Goal: Task Accomplishment & Management: Manage account settings

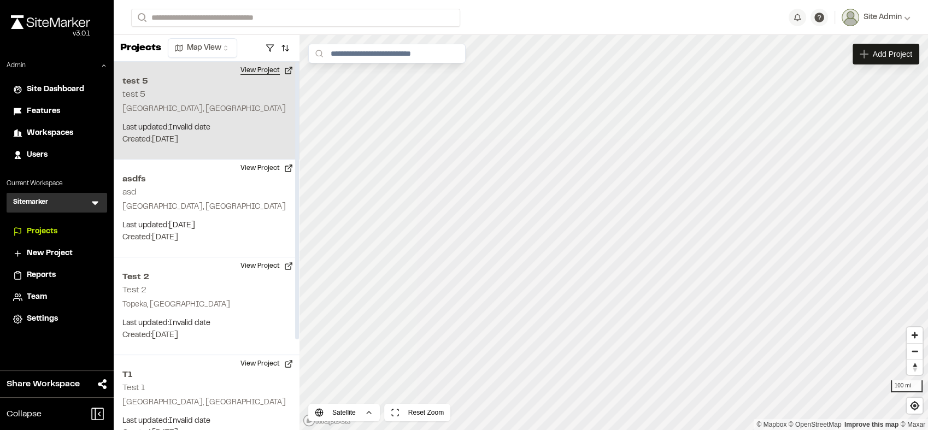
click at [269, 70] on button "View Project" at bounding box center [267, 70] width 66 height 17
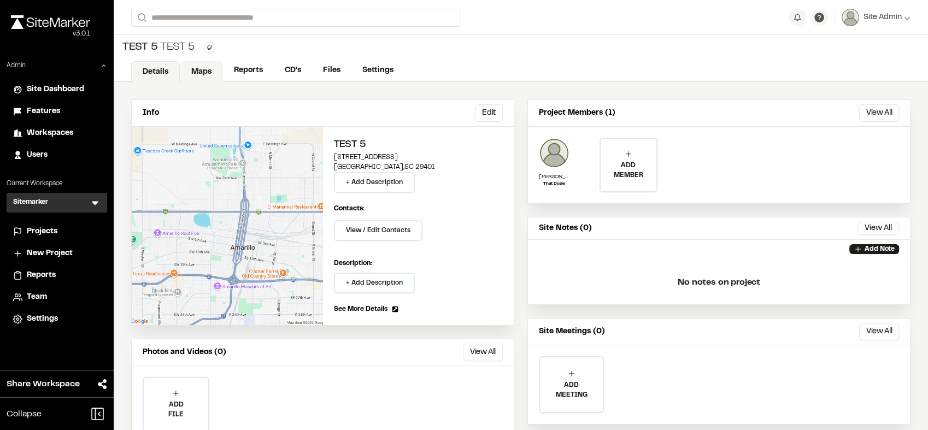
click at [202, 72] on link "Maps" at bounding box center [201, 71] width 43 height 21
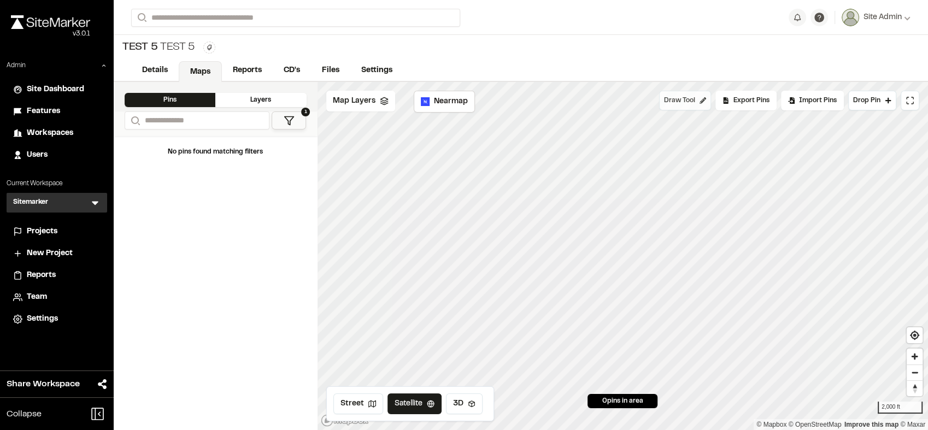
click at [700, 97] on button "Draw Tool" at bounding box center [685, 101] width 52 height 20
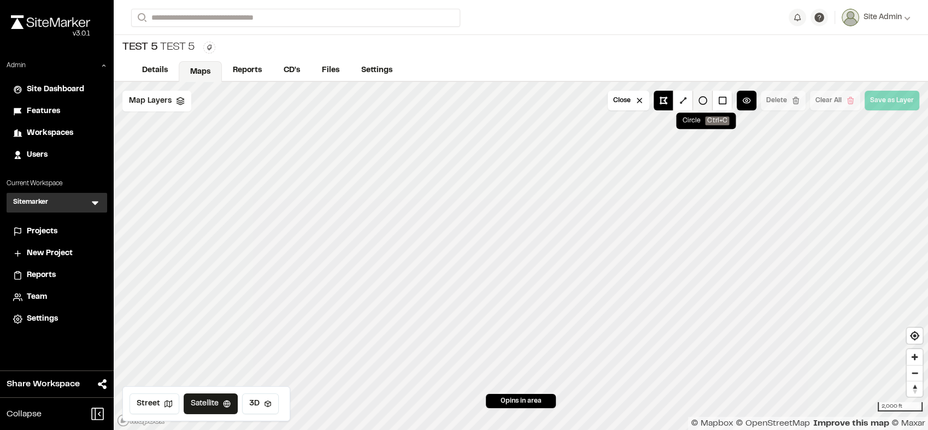
click at [705, 102] on button at bounding box center [703, 101] width 20 height 20
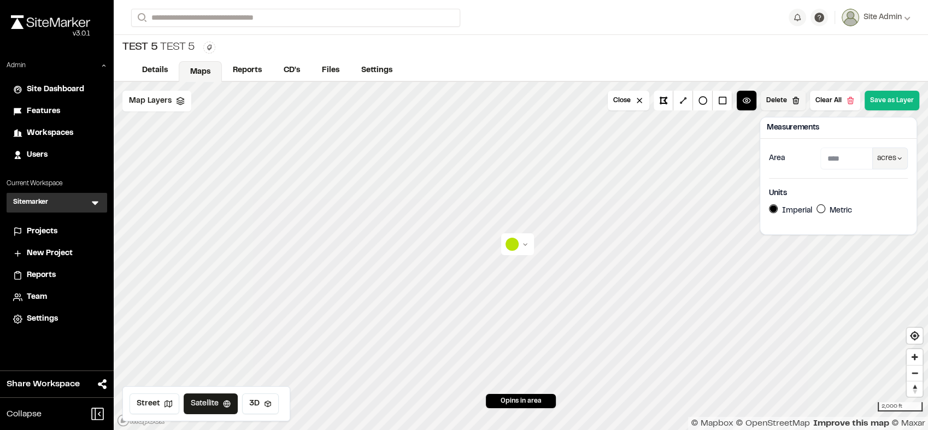
click at [791, 98] on button "Delete" at bounding box center [783, 101] width 45 height 20
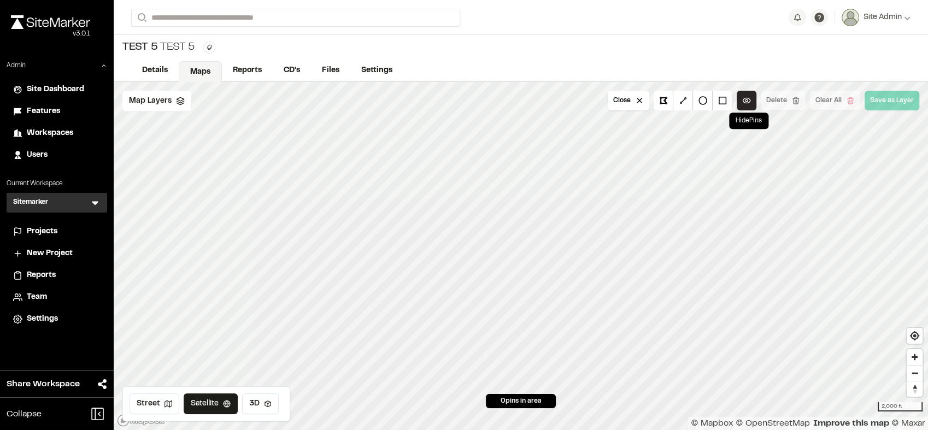
click at [740, 96] on button at bounding box center [747, 101] width 20 height 20
click at [649, 99] on button "Close" at bounding box center [629, 101] width 42 height 20
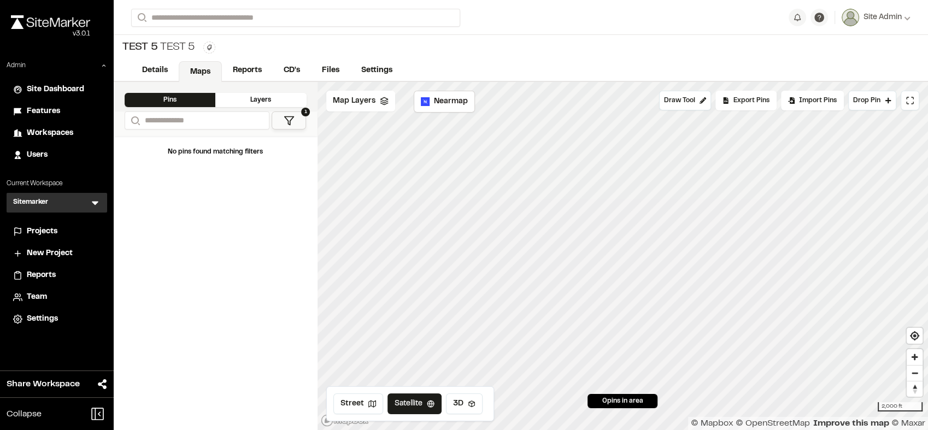
click at [43, 232] on span "Projects" at bounding box center [42, 232] width 31 height 12
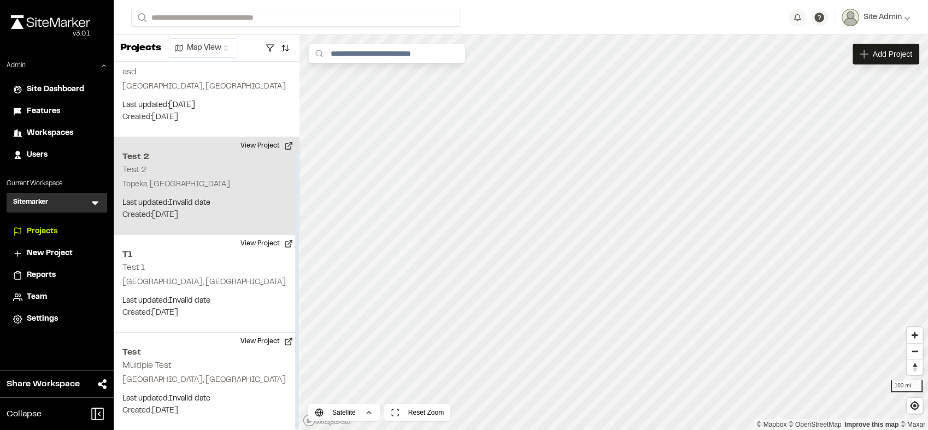
scroll to position [110, 0]
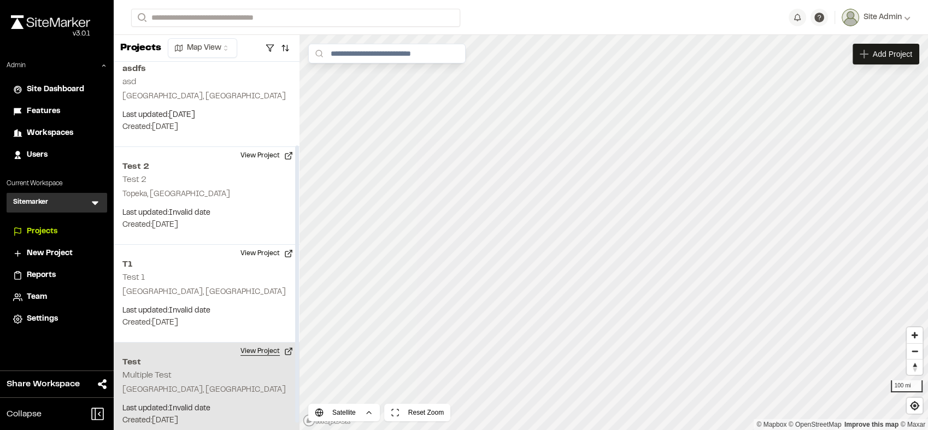
click at [256, 347] on button "View Project" at bounding box center [267, 351] width 66 height 17
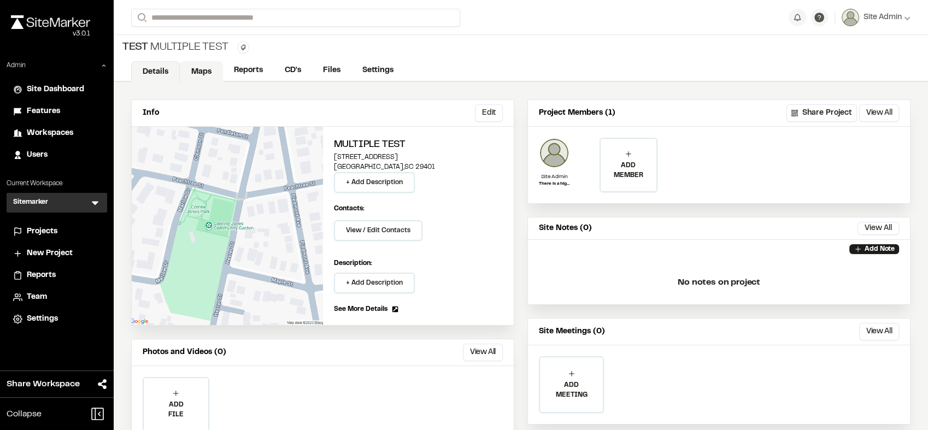
click at [210, 66] on link "Maps" at bounding box center [201, 71] width 43 height 21
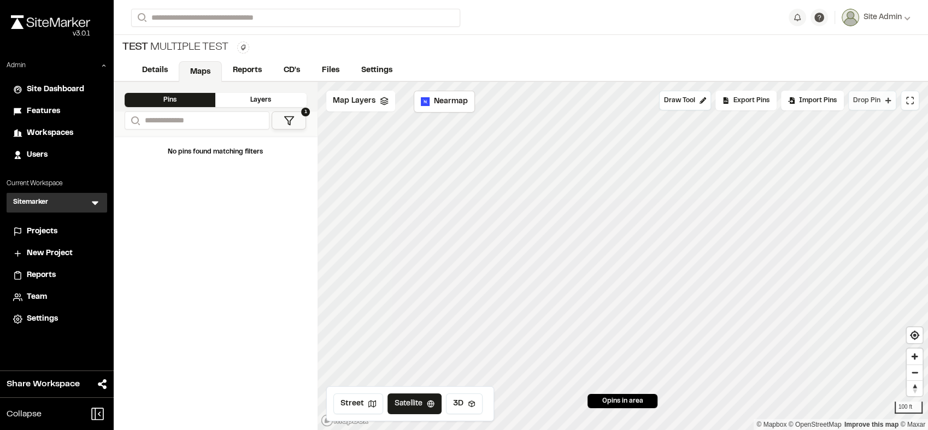
click at [565, 244] on div "Click to Drop Pin 0 pins in area Draw Tool Export Pins Available Datums Default…" at bounding box center [623, 256] width 611 height 348
click at [884, 104] on button "Drop Pin" at bounding box center [872, 101] width 48 height 20
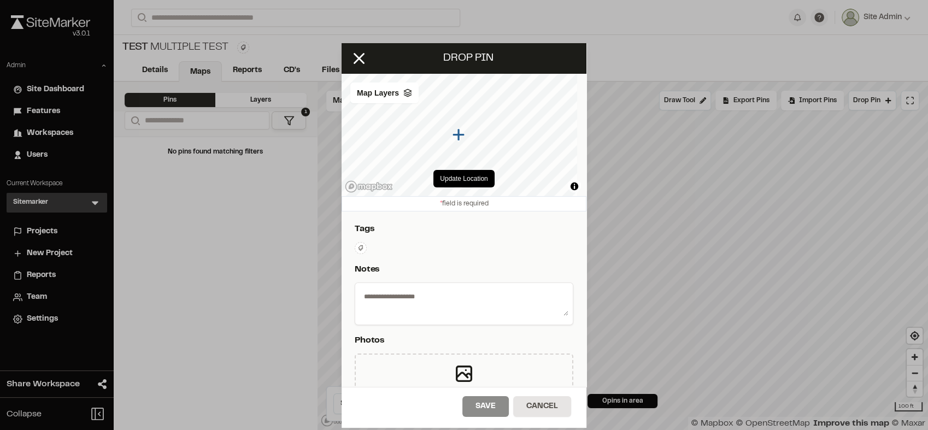
click at [428, 299] on textarea at bounding box center [464, 301] width 209 height 28
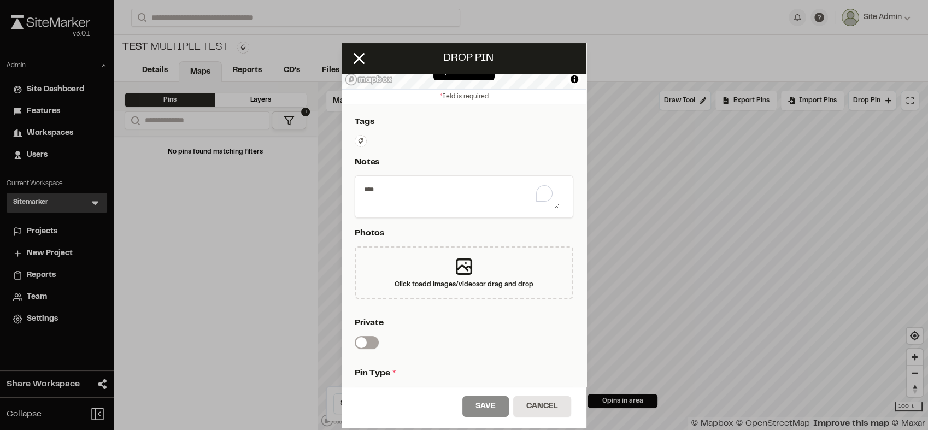
scroll to position [109, 0]
type textarea "****"
click at [459, 284] on div "Click to add images/videos or drag and drop" at bounding box center [464, 283] width 139 height 10
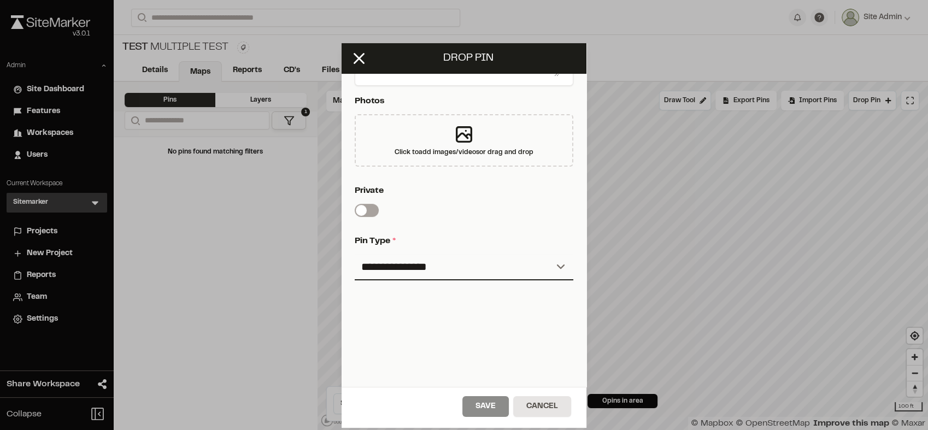
click at [491, 238] on p "Pin Type *" at bounding box center [462, 240] width 214 height 13
click at [490, 257] on select "**********" at bounding box center [464, 267] width 219 height 26
select select "*"
click at [355, 254] on select "**********" at bounding box center [464, 267] width 219 height 26
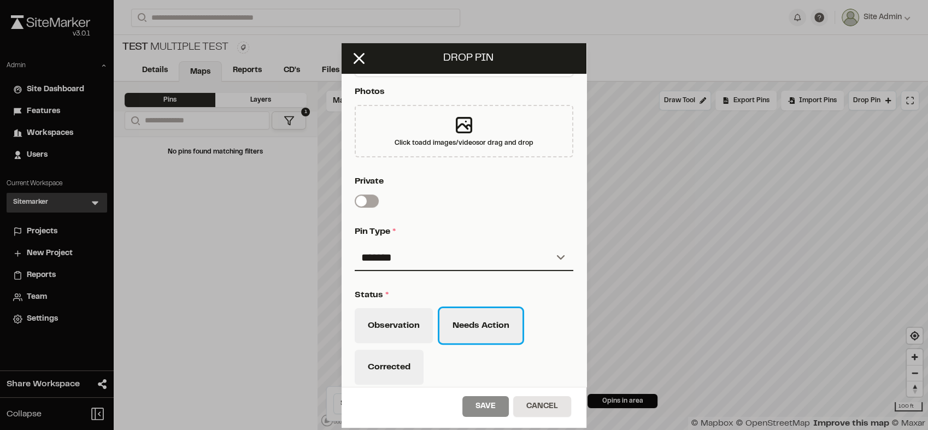
click at [443, 324] on button "Needs Action" at bounding box center [480, 325] width 83 height 35
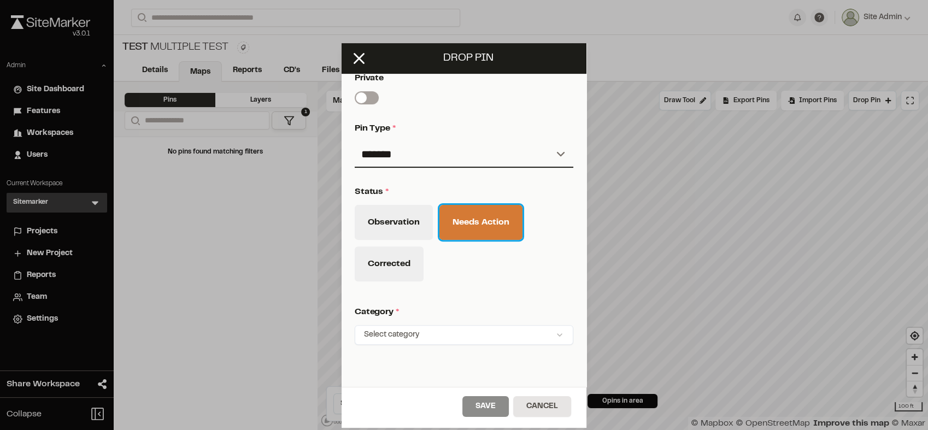
scroll to position [0, 0]
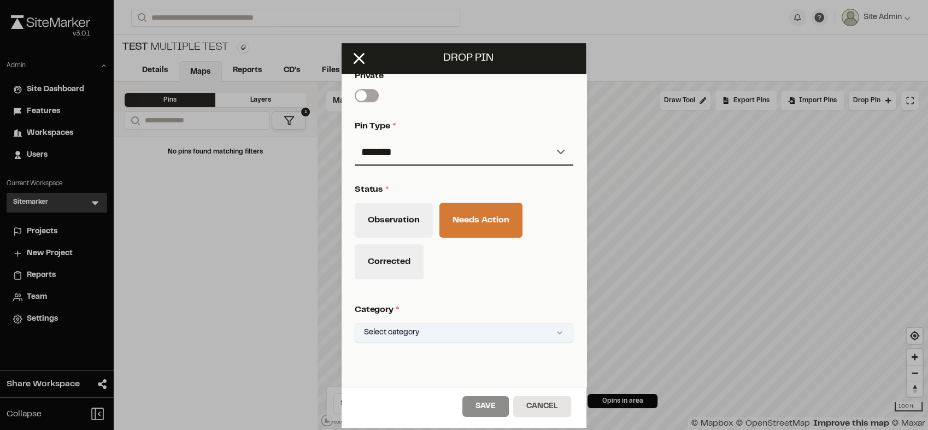
click at [411, 332] on html "**********" at bounding box center [464, 215] width 928 height 430
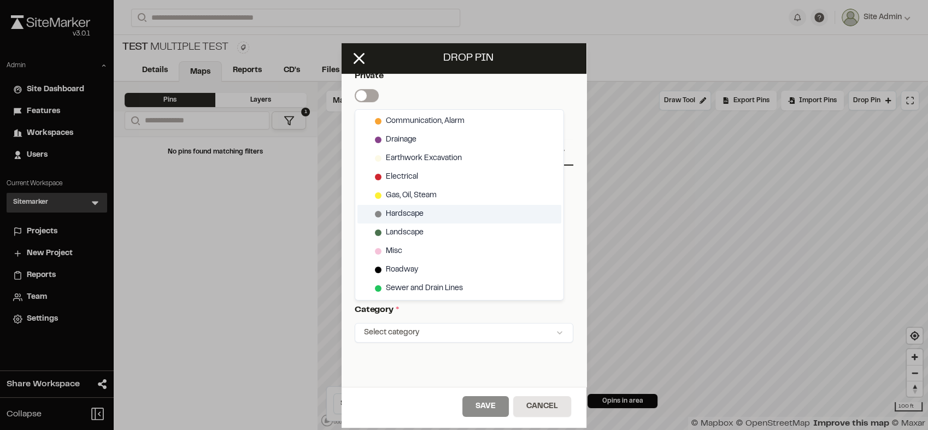
click at [451, 209] on div "Hardscape" at bounding box center [459, 214] width 204 height 19
click at [476, 407] on html "**********" at bounding box center [464, 215] width 928 height 430
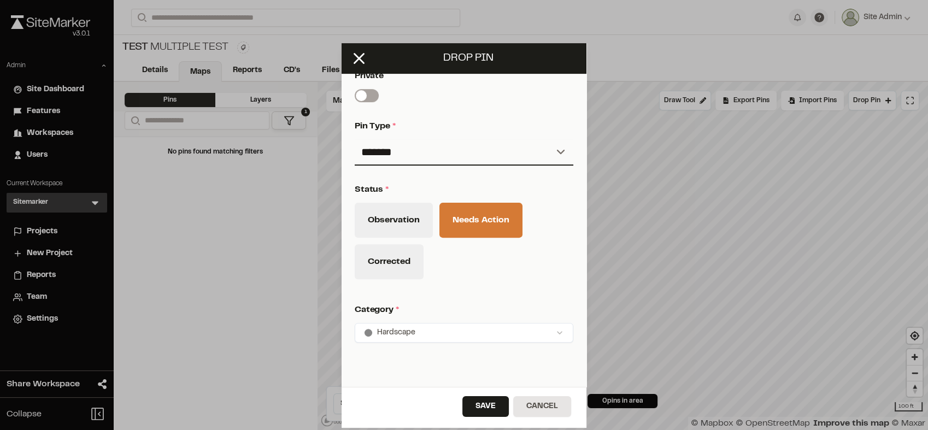
click at [476, 407] on button "Save" at bounding box center [485, 406] width 46 height 21
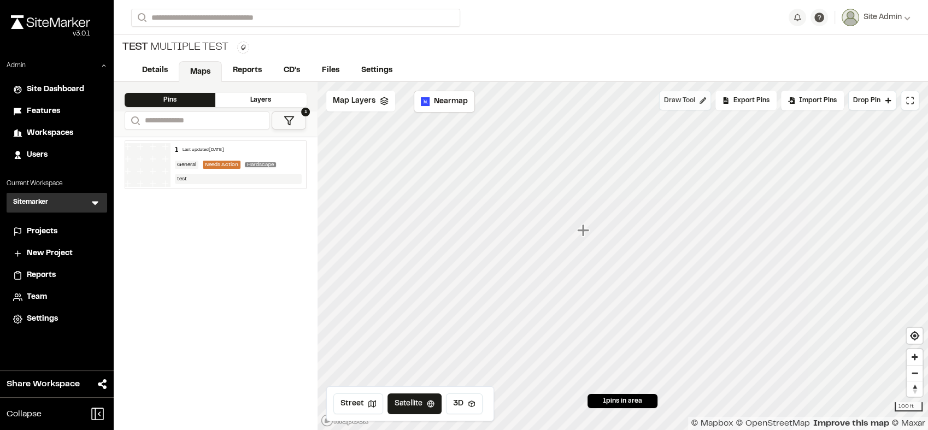
click at [686, 96] on span "Draw Tool" at bounding box center [679, 101] width 31 height 10
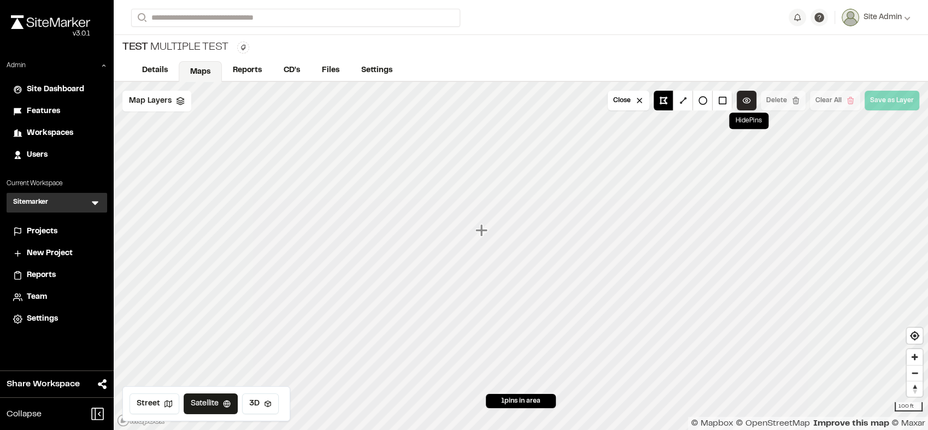
click at [750, 101] on button at bounding box center [747, 101] width 20 height 20
click at [632, 102] on button "Close" at bounding box center [629, 101] width 42 height 20
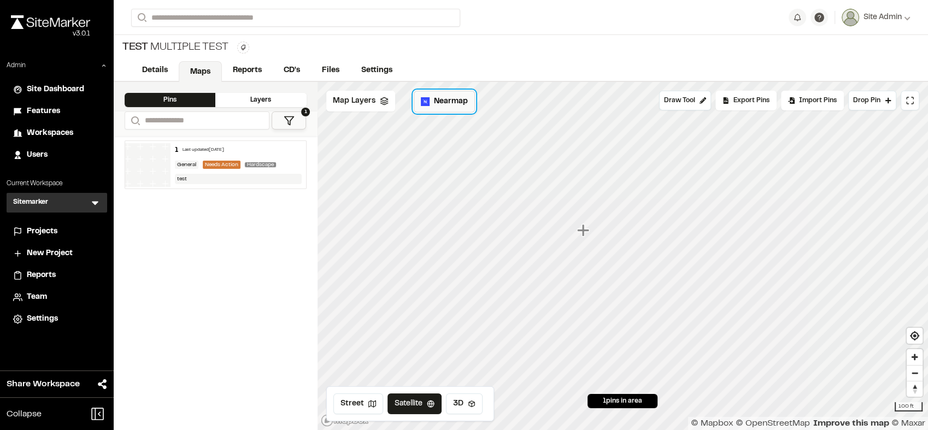
click at [450, 108] on button "Nearmap" at bounding box center [444, 102] width 61 height 22
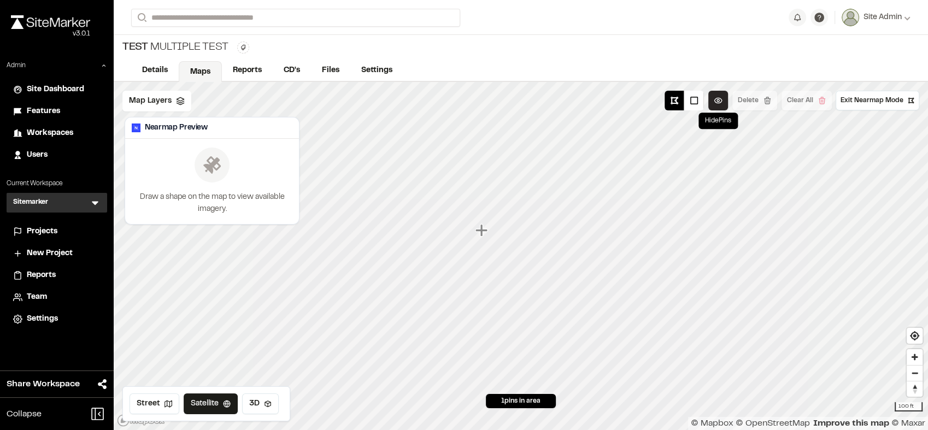
click at [721, 101] on button at bounding box center [718, 101] width 20 height 20
click at [718, 101] on button at bounding box center [718, 101] width 20 height 20
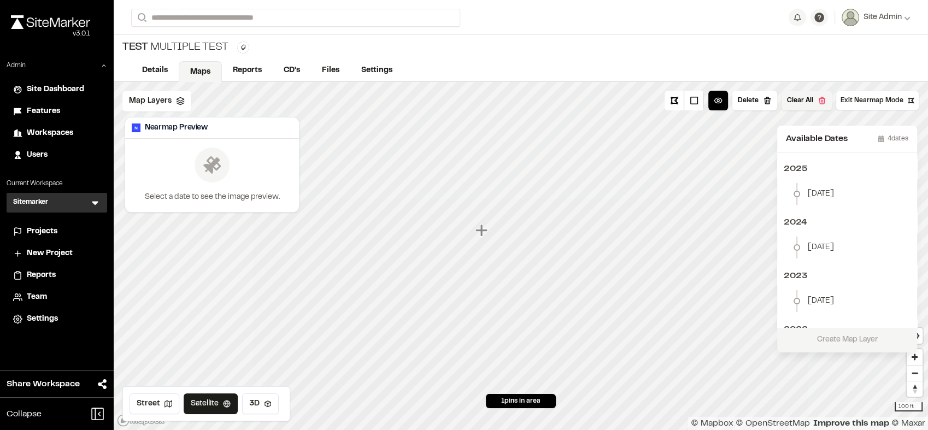
click at [796, 93] on button "Clear All" at bounding box center [806, 101] width 50 height 20
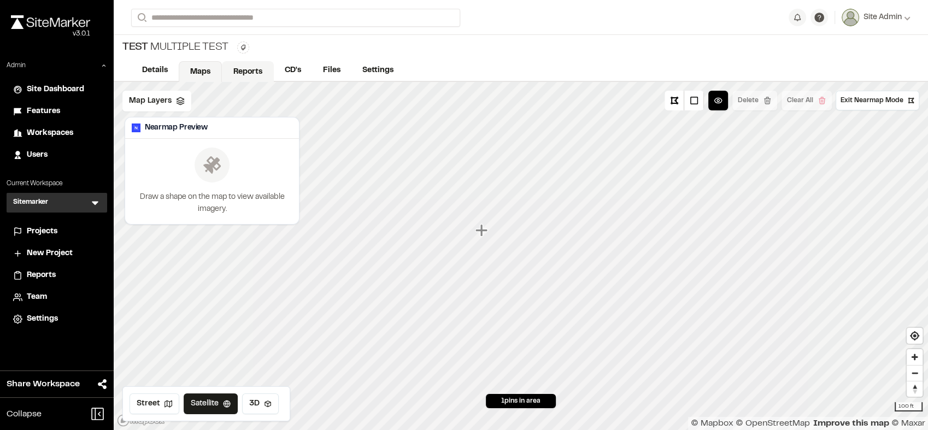
click at [250, 61] on link "Reports" at bounding box center [248, 71] width 52 height 21
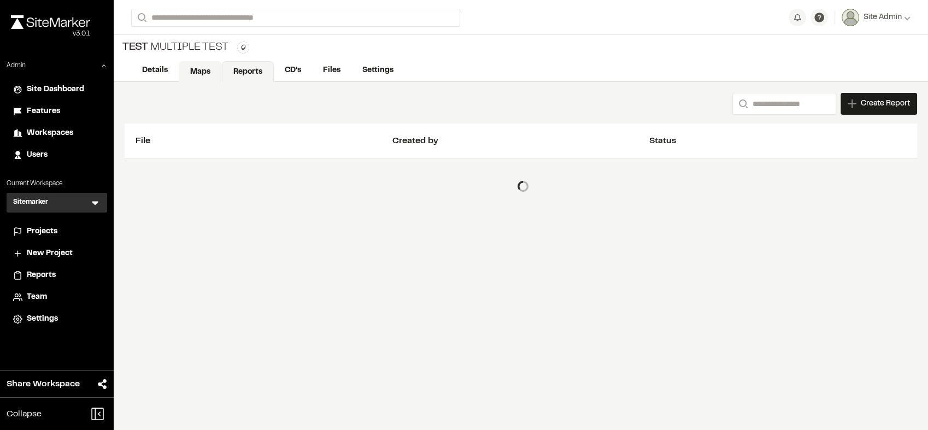
click at [185, 75] on link "Maps" at bounding box center [200, 71] width 43 height 21
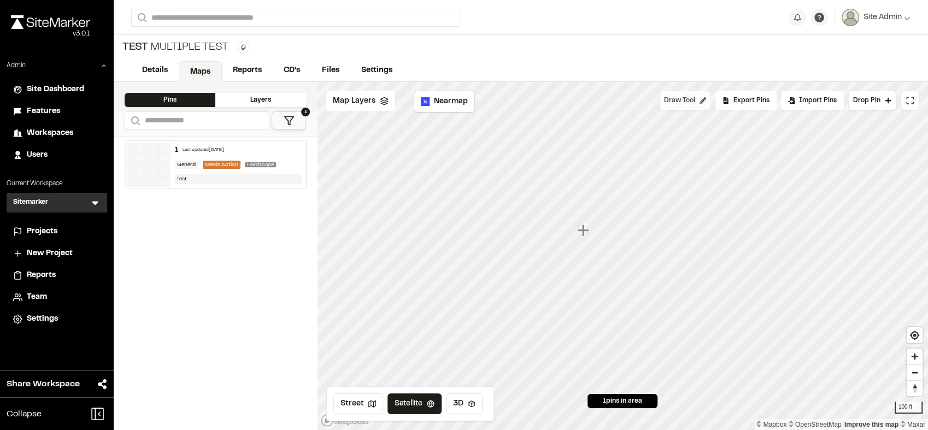
click at [701, 103] on icon at bounding box center [703, 100] width 7 height 7
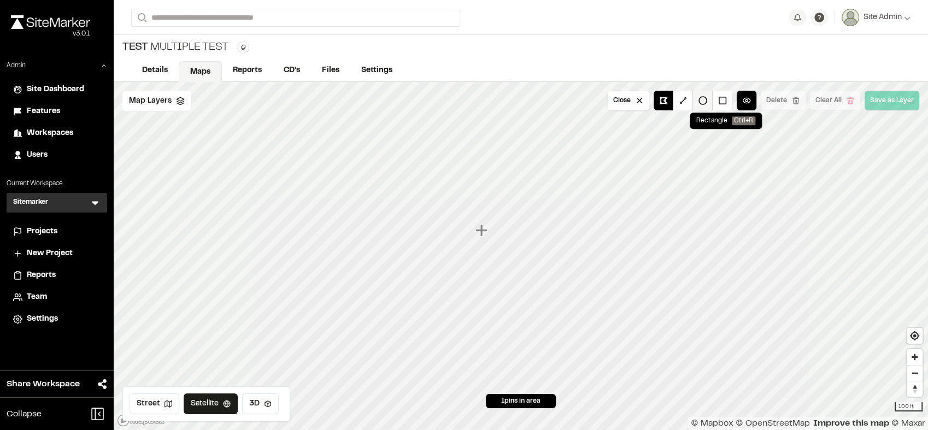
click at [713, 101] on button at bounding box center [703, 101] width 20 height 20
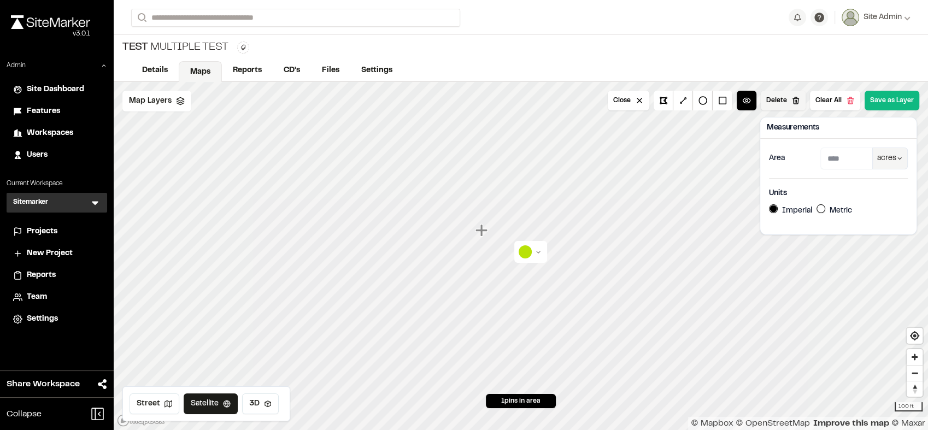
click at [799, 99] on button "Delete" at bounding box center [783, 101] width 45 height 20
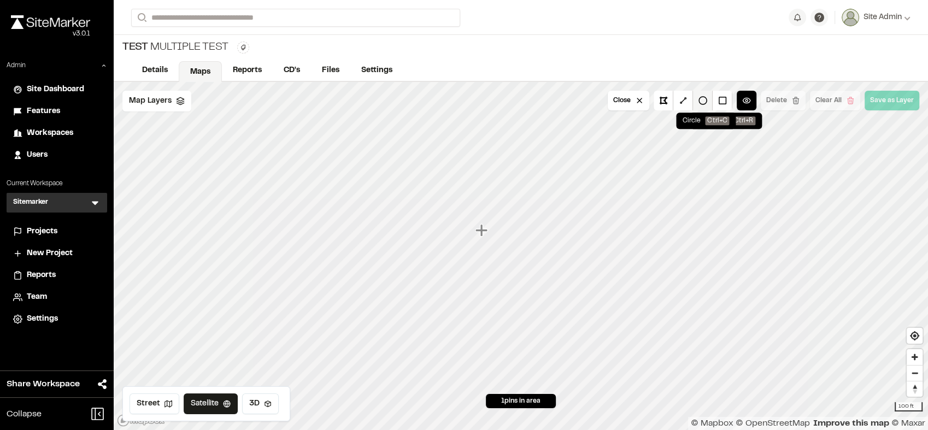
click at [707, 99] on button at bounding box center [703, 101] width 20 height 20
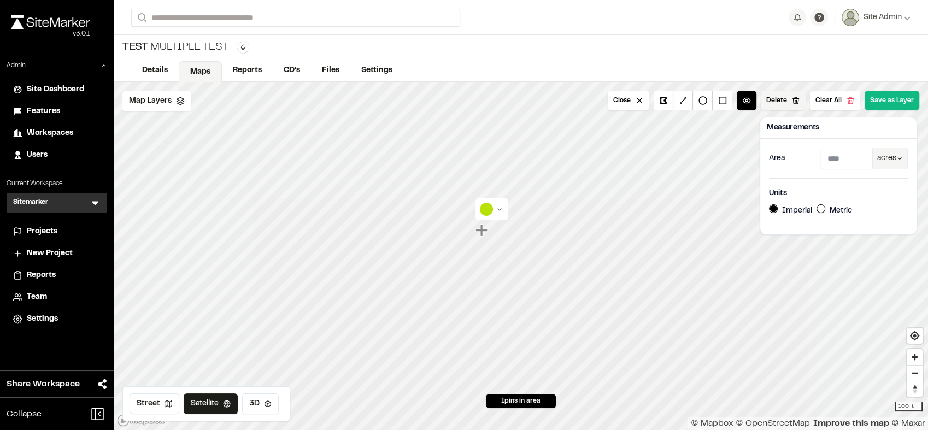
click at [796, 101] on button "Delete" at bounding box center [783, 101] width 45 height 20
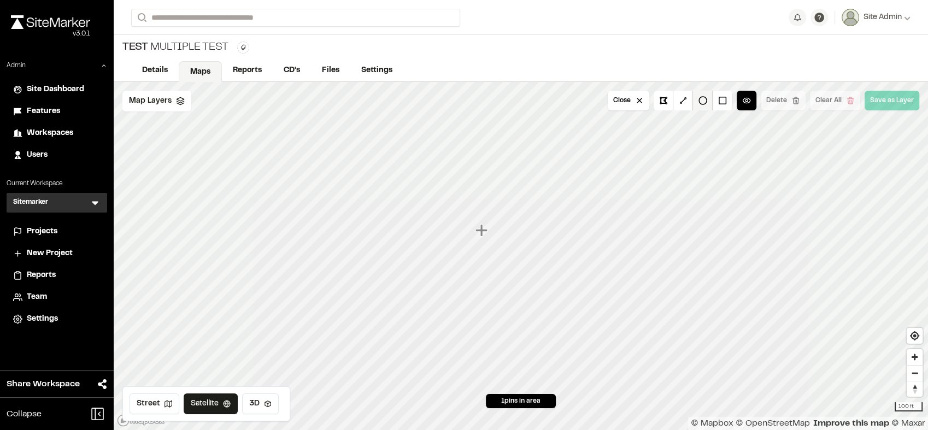
click at [703, 100] on button at bounding box center [703, 101] width 20 height 20
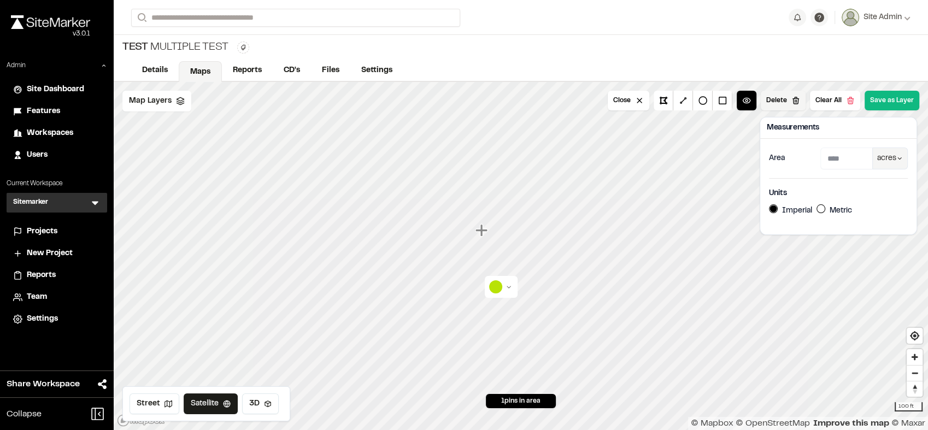
click at [798, 101] on button "Delete" at bounding box center [783, 101] width 45 height 20
click at [795, 103] on button "Delete" at bounding box center [783, 101] width 45 height 20
click at [848, 101] on button "Clear All" at bounding box center [835, 101] width 50 height 20
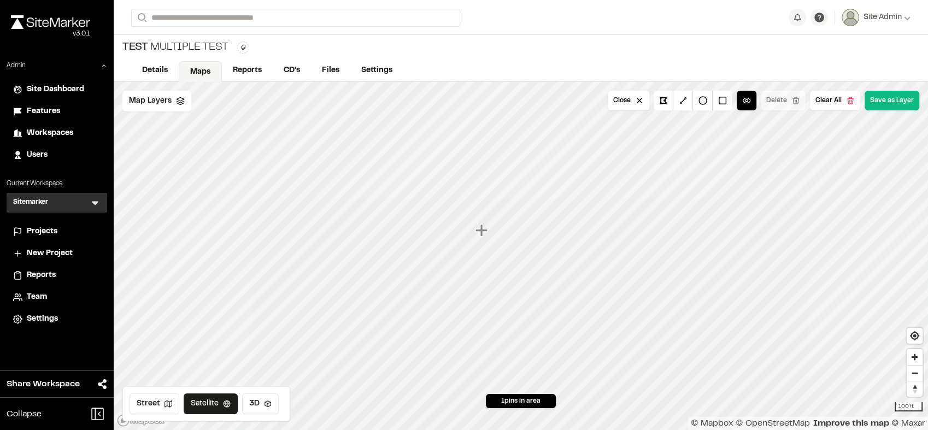
click at [774, 66] on div "Details Maps Reports CD's Files Settings" at bounding box center [521, 71] width 814 height 22
click at [836, 97] on button "Clear All" at bounding box center [835, 101] width 50 height 20
click at [636, 101] on button "Close" at bounding box center [629, 101] width 42 height 20
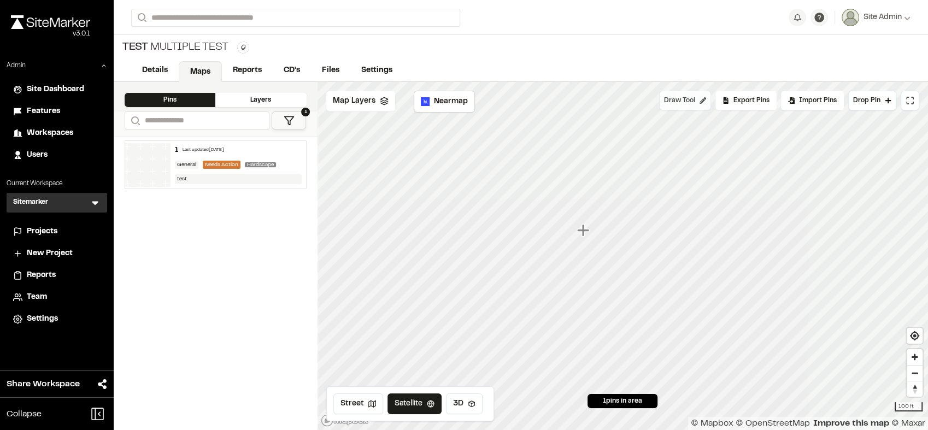
click at [695, 101] on span "Draw Tool" at bounding box center [679, 101] width 31 height 10
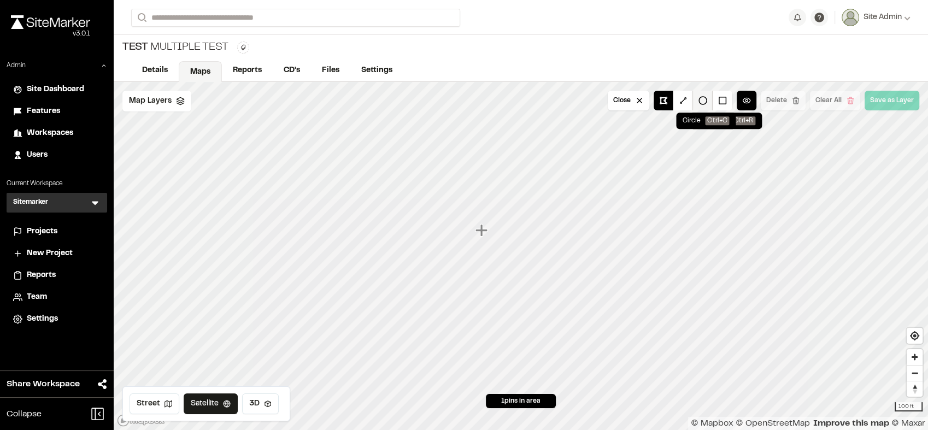
click at [713, 100] on button at bounding box center [703, 101] width 20 height 20
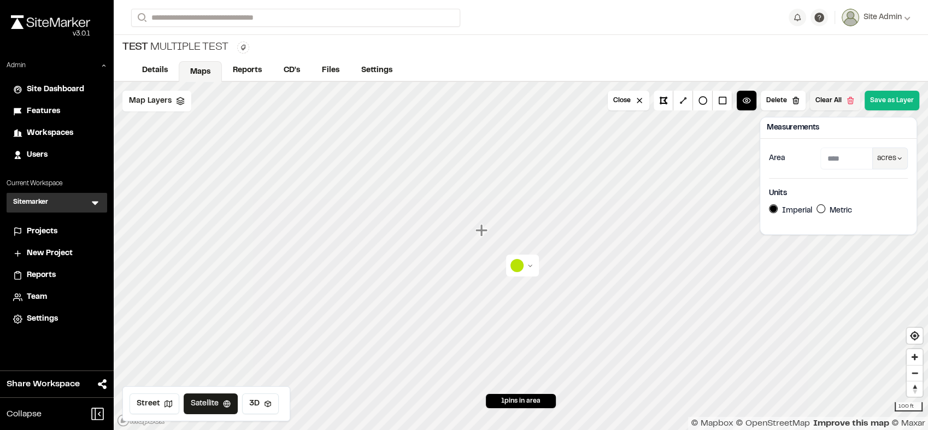
click at [837, 100] on button "Clear All" at bounding box center [835, 101] width 50 height 20
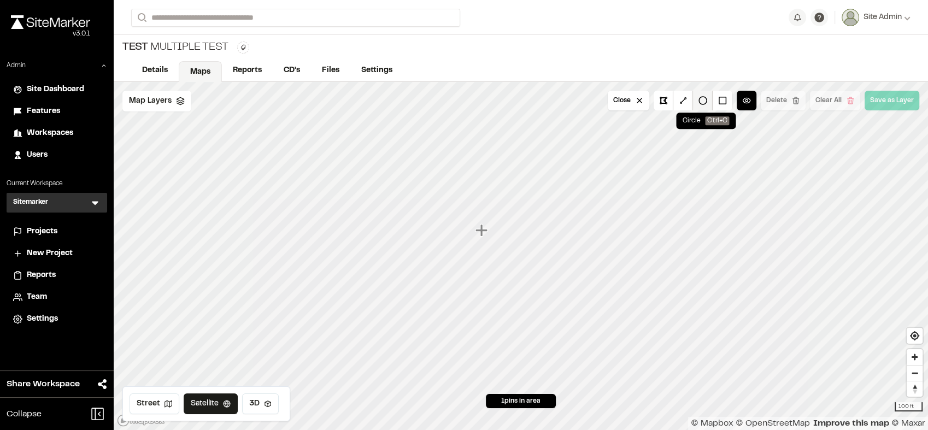
click at [704, 104] on button at bounding box center [703, 101] width 20 height 20
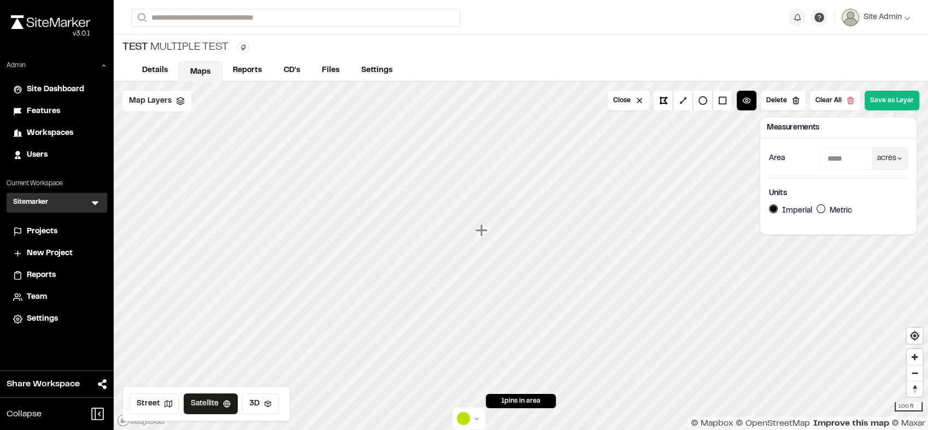
type input "****"
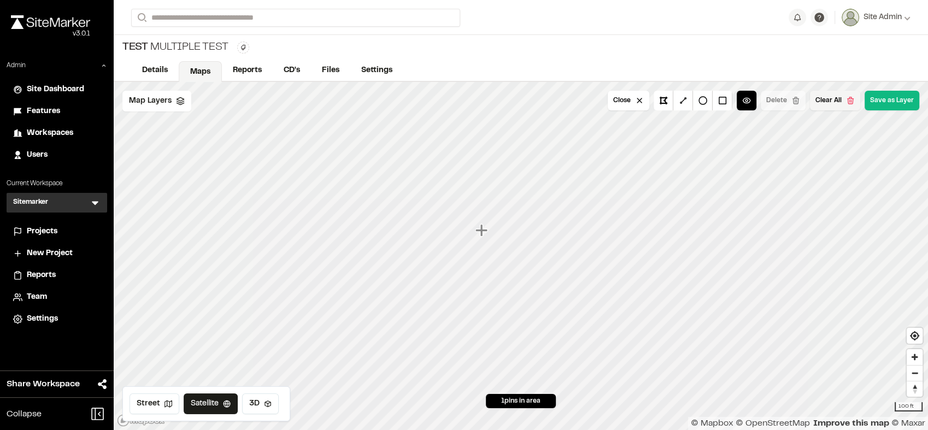
click at [822, 104] on button "Clear All" at bounding box center [835, 101] width 50 height 20
click at [697, 98] on button at bounding box center [703, 101] width 20 height 20
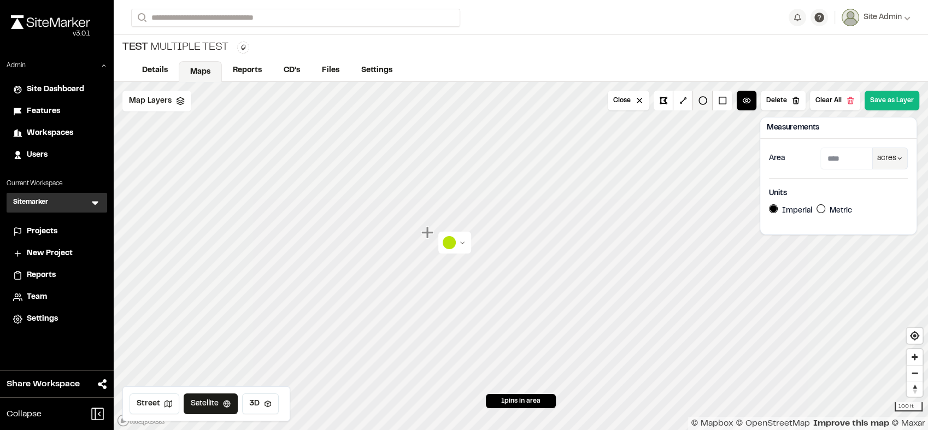
type input "****"
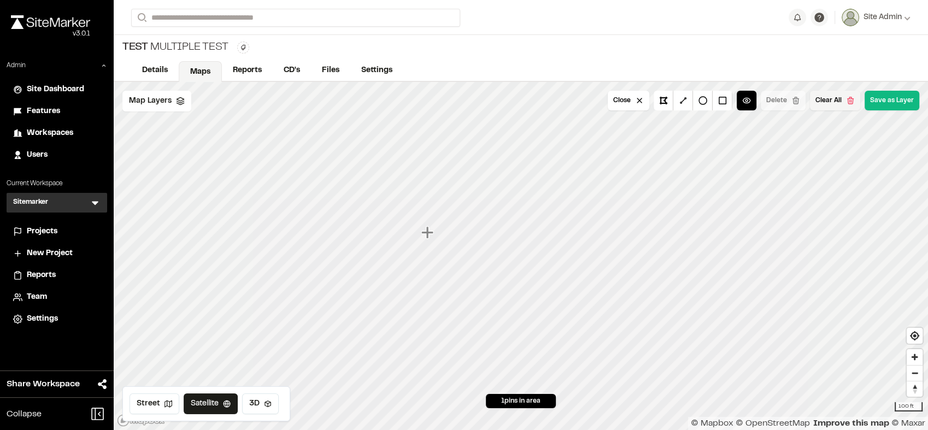
click at [833, 106] on button "Clear All" at bounding box center [835, 101] width 50 height 20
click at [700, 103] on button at bounding box center [703, 101] width 20 height 20
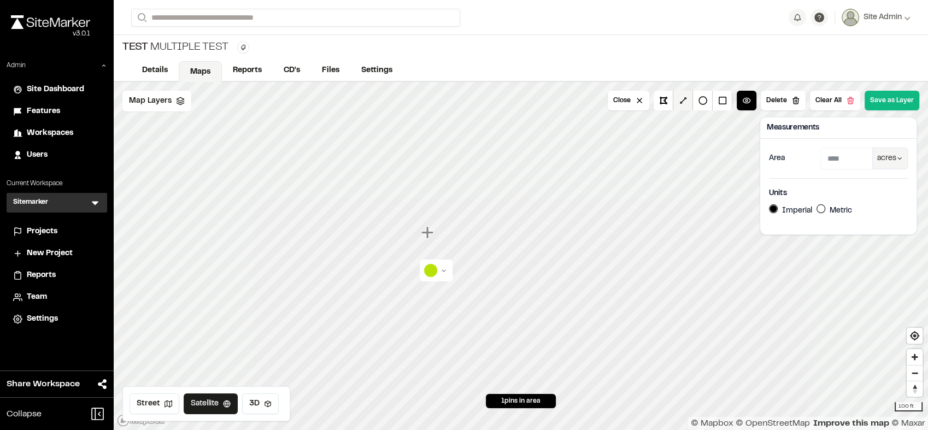
type input "****"
click at [835, 105] on button "Clear All" at bounding box center [835, 101] width 50 height 20
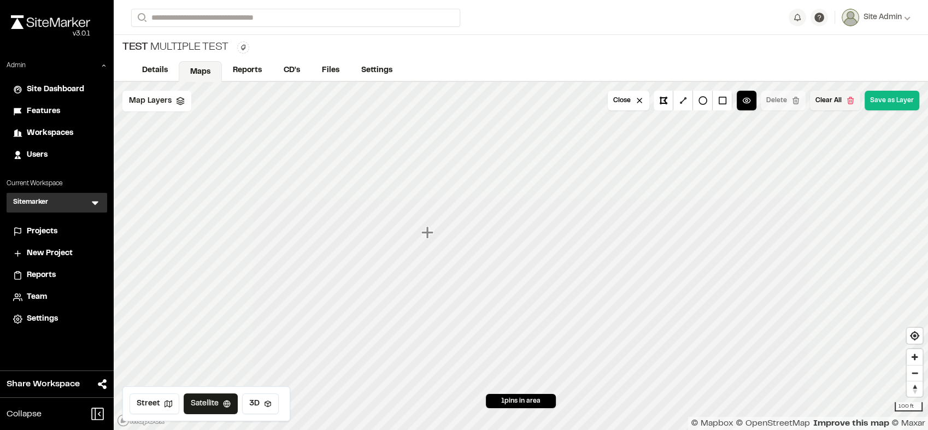
click at [823, 93] on button "Clear All" at bounding box center [835, 101] width 50 height 20
click at [236, 75] on link "Reports" at bounding box center [248, 71] width 52 height 21
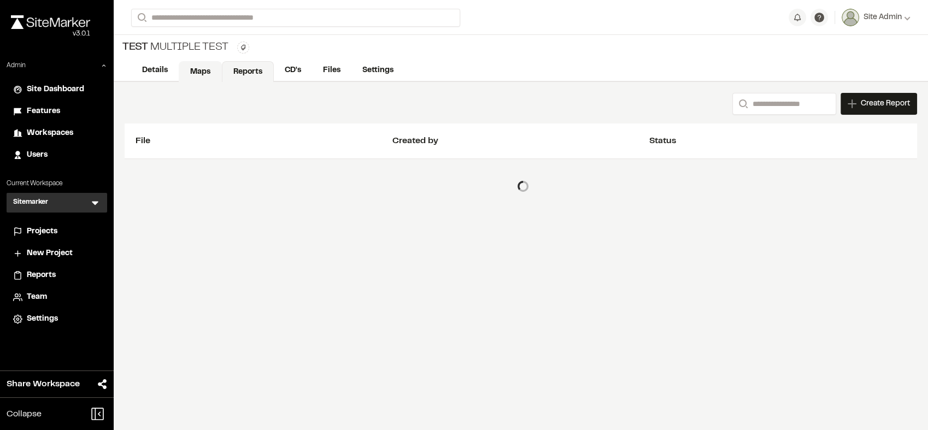
click at [211, 66] on link "Maps" at bounding box center [200, 71] width 43 height 21
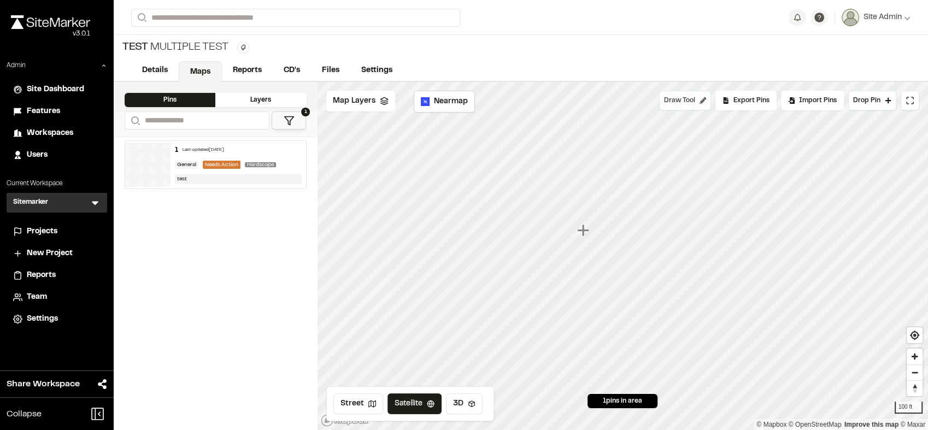
click at [697, 107] on button "Draw Tool" at bounding box center [685, 101] width 52 height 20
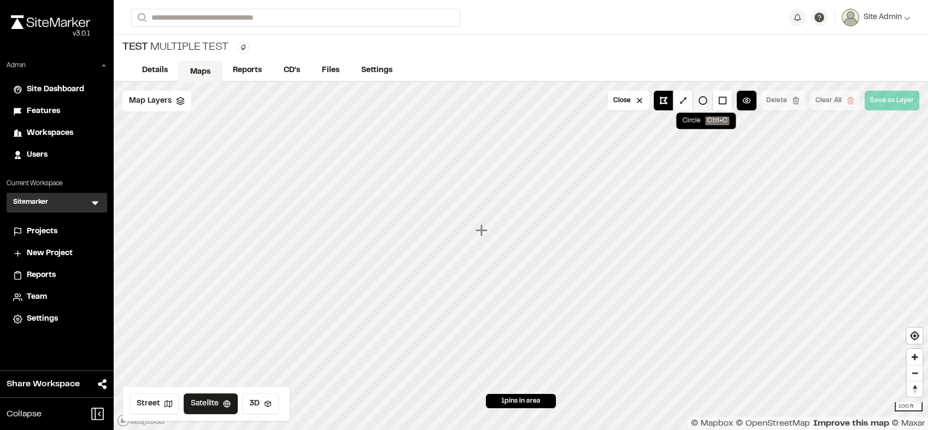
click at [702, 105] on button at bounding box center [703, 101] width 20 height 20
click at [722, 102] on button at bounding box center [723, 101] width 20 height 20
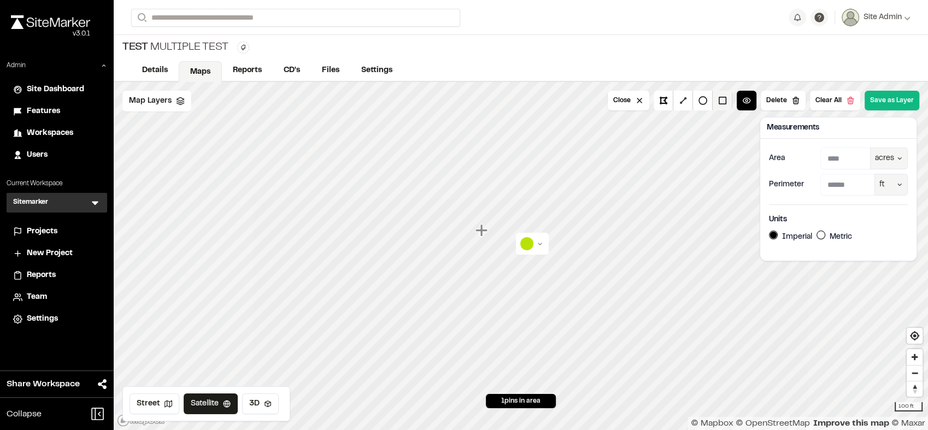
type input "****"
type input "******"
click at [825, 107] on button "Clear All" at bounding box center [835, 101] width 50 height 20
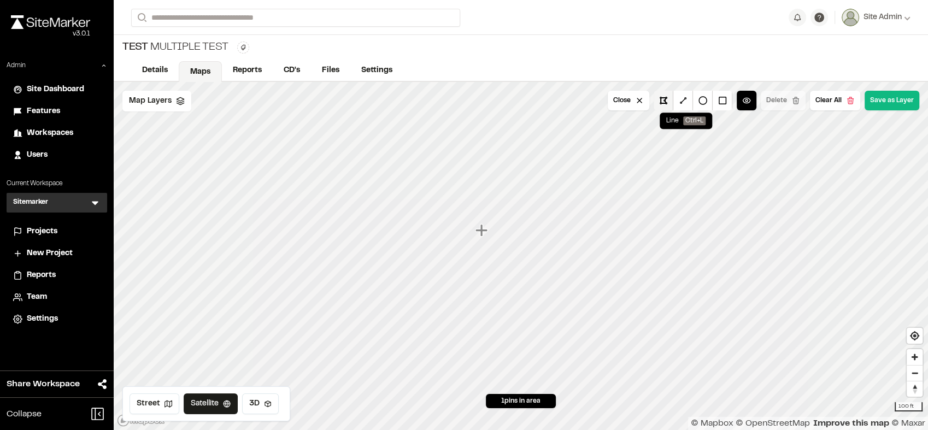
click at [669, 97] on button at bounding box center [664, 101] width 20 height 20
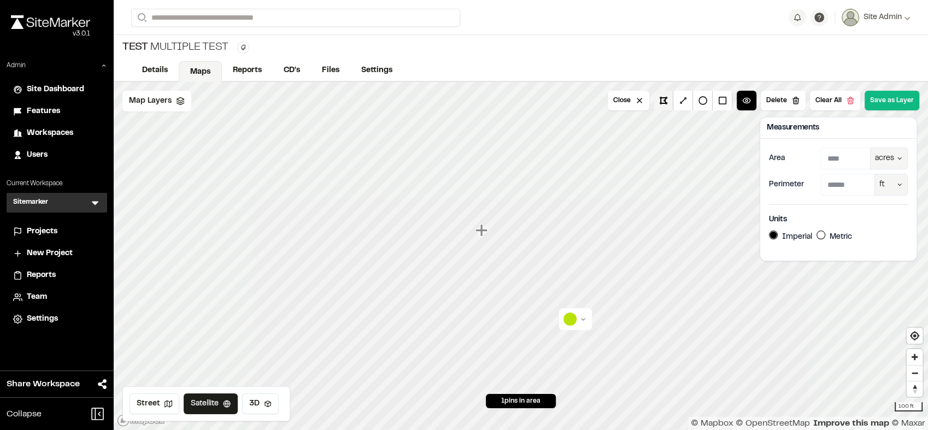
type input "****"
type input "******"
click at [835, 97] on button "Clear All" at bounding box center [835, 101] width 50 height 20
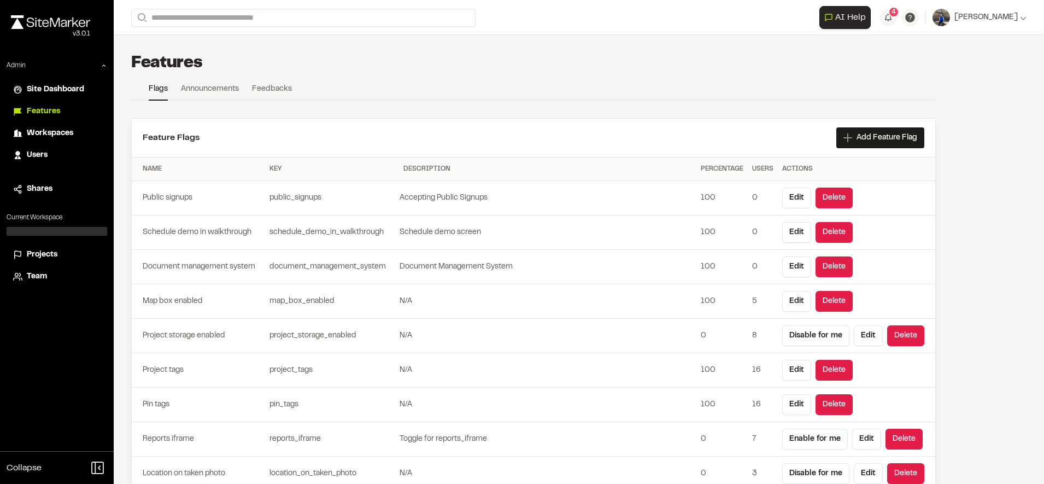
click at [48, 151] on span "Users" at bounding box center [37, 155] width 21 height 12
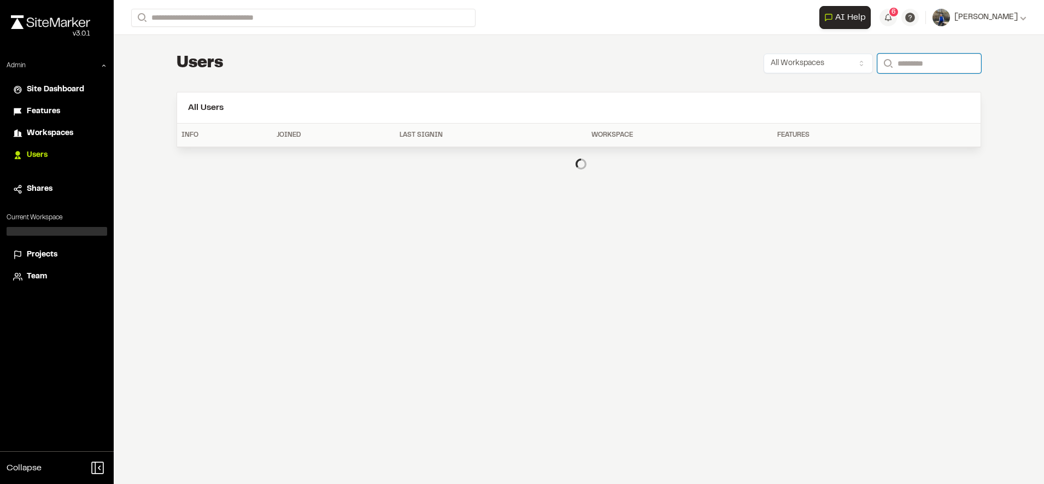
click at [909, 67] on input "Search" at bounding box center [929, 64] width 104 height 20
paste input "**********"
click at [894, 61] on input "**********" at bounding box center [921, 64] width 119 height 20
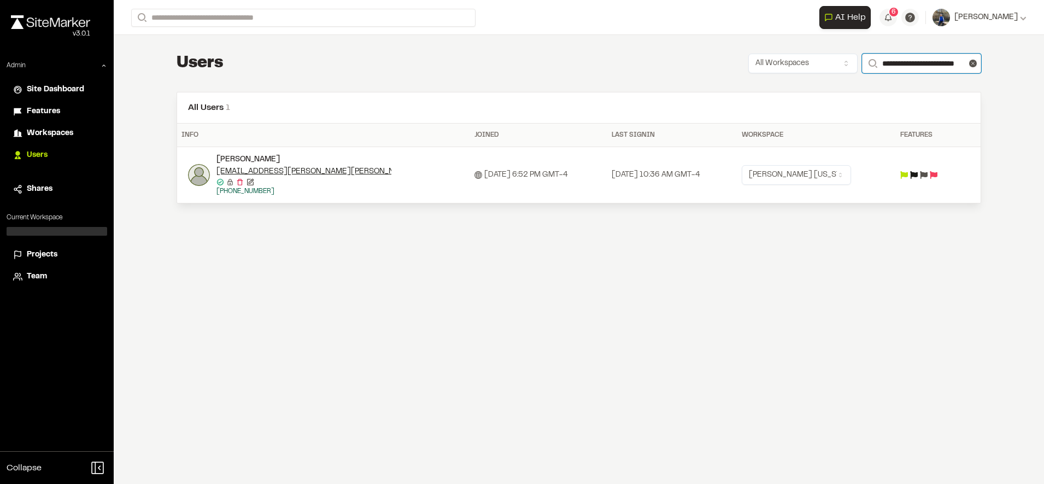
type input "**********"
click at [190, 174] on img at bounding box center [199, 175] width 22 height 22
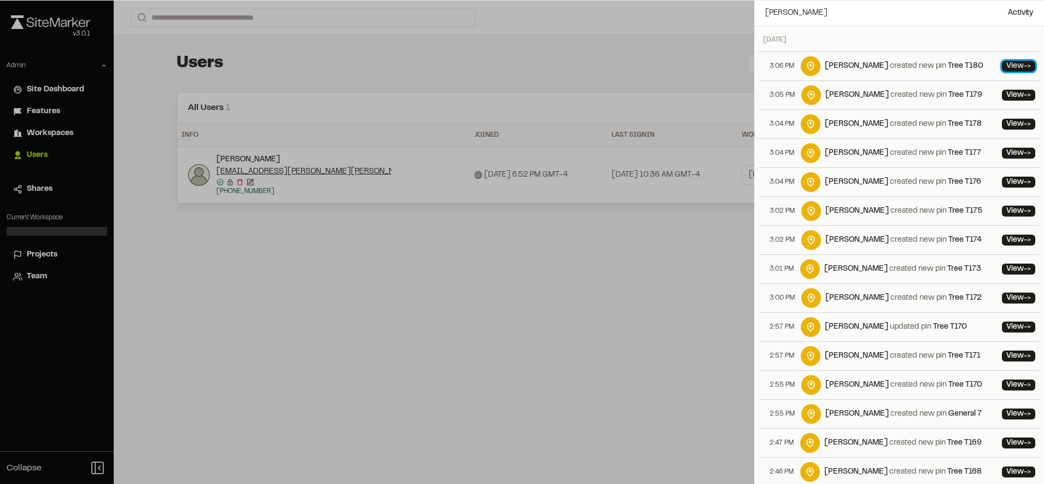
click at [1007, 67] on link "View ->" at bounding box center [1018, 66] width 33 height 11
